Goal: Transaction & Acquisition: Subscribe to service/newsletter

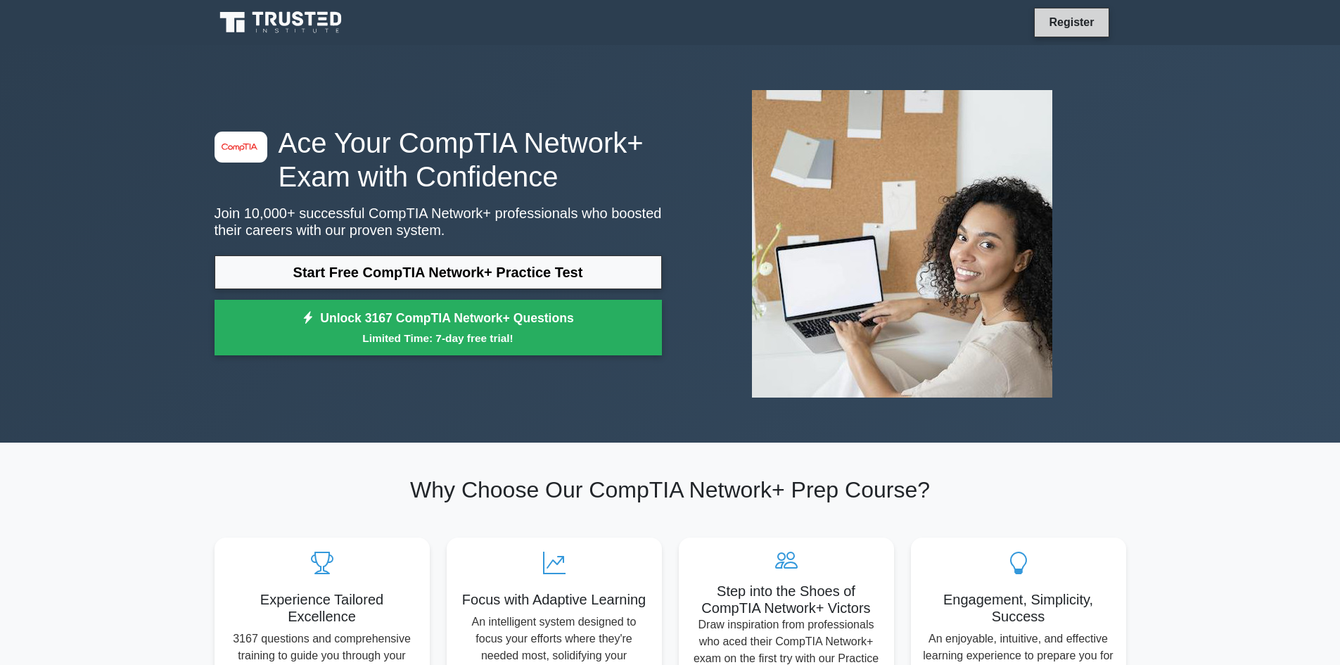
click at [1066, 22] on link "Register" at bounding box center [1071, 22] width 62 height 18
click at [249, 20] on icon at bounding box center [282, 22] width 135 height 27
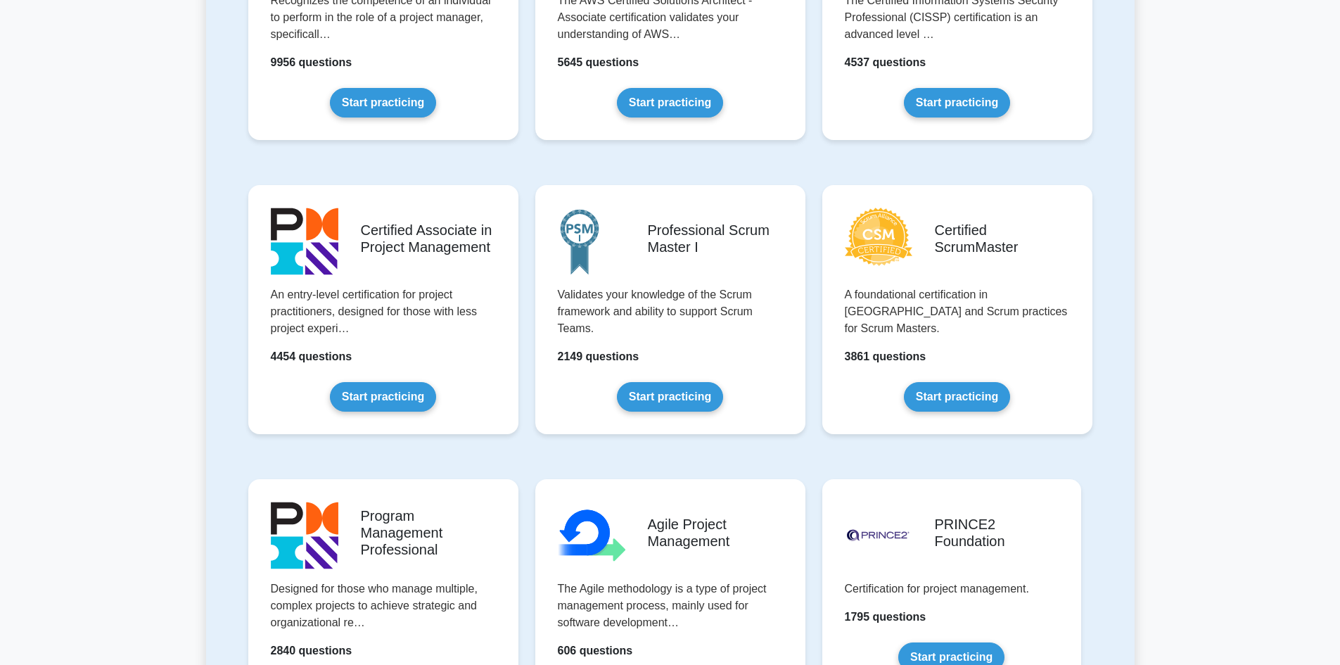
scroll to position [563, 0]
